Goal: Find specific page/section: Find specific page/section

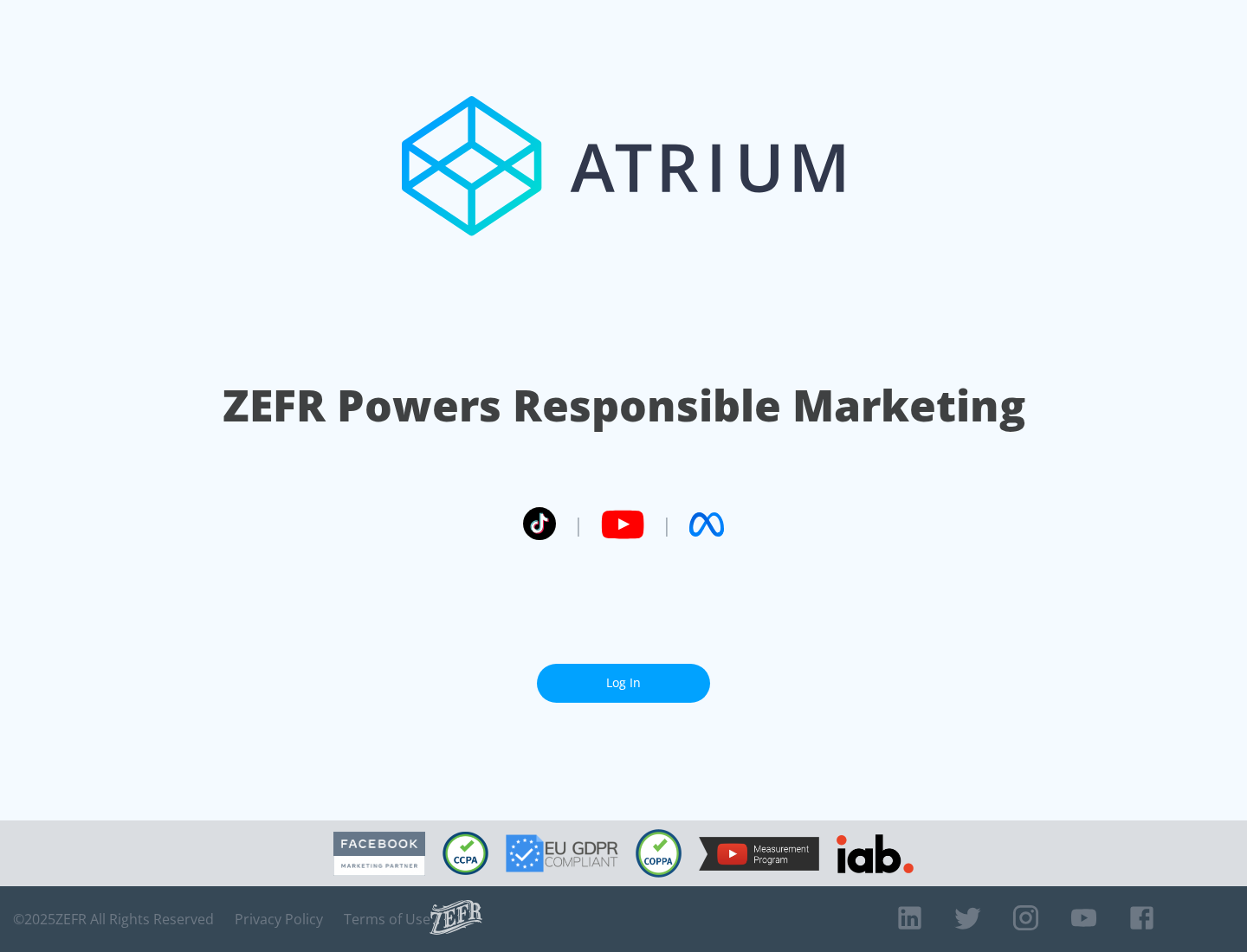
click at [624, 676] on link "Log In" at bounding box center [624, 683] width 173 height 38
